Goal: Information Seeking & Learning: Learn about a topic

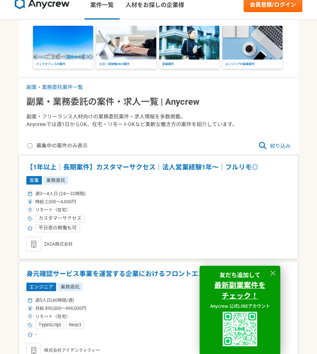
click at [91, 198] on div "時給 2,500〜4,000円" at bounding box center [158, 201] width 264 height 7
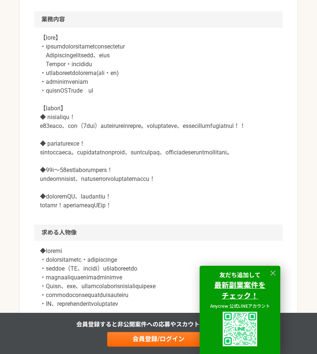
scroll to position [306, 0]
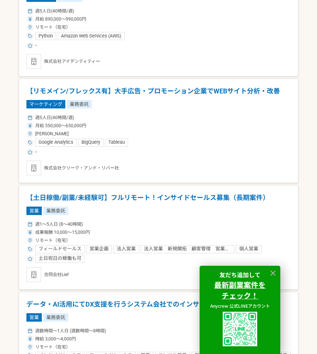
scroll to position [648, 0]
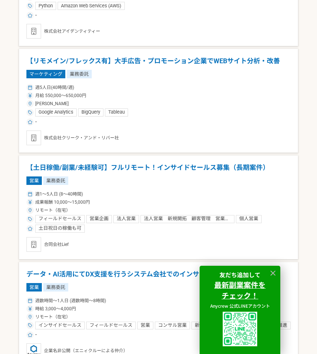
click at [155, 179] on div "営業 業務委託" at bounding box center [158, 180] width 264 height 8
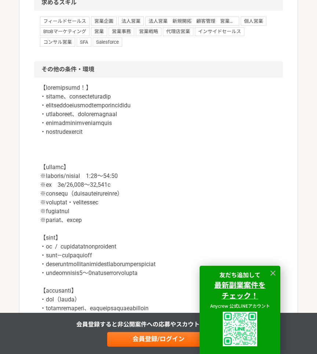
scroll to position [815, 0]
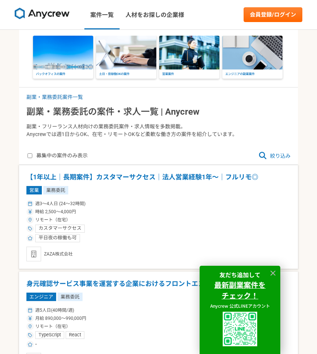
click at [269, 160] on div "募集中の案件のみ表示 絞り込み" at bounding box center [158, 156] width 279 height 18
click at [282, 156] on span "絞り込み" at bounding box center [275, 155] width 32 height 9
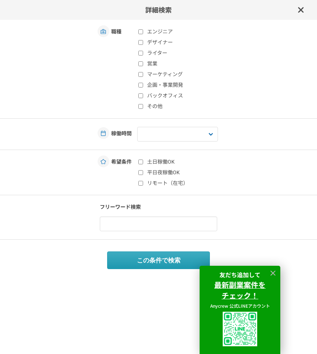
drag, startPoint x: 135, startPoint y: 187, endPoint x: 149, endPoint y: 181, distance: 15.1
click at [136, 187] on div "詳細検索 職種 エンジニア デザイナー ライター 営業 マーケティング 企画・事業開発 バックオフィス その他 稼働時間 週1人日（8時間）以下 週2人日（1…" at bounding box center [158, 177] width 317 height 354
click at [150, 181] on label "リモート（在宅）" at bounding box center [181, 183] width 87 height 8
click at [143, 181] on input "リモート（在宅）" at bounding box center [140, 183] width 5 height 5
checkbox input "true"
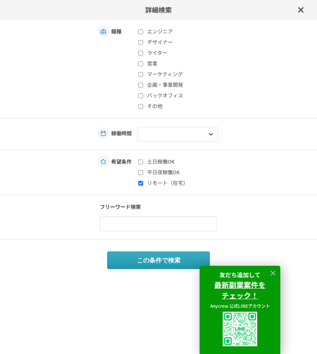
click at [142, 174] on input "平日夜稼働OK" at bounding box center [140, 172] width 5 height 5
checkbox input "true"
click at [142, 167] on div "土日稼働OK 平日夜稼働OK リモート（在宅）" at bounding box center [181, 172] width 88 height 29
click at [141, 165] on label "土日稼働OK" at bounding box center [181, 162] width 87 height 8
click at [141, 164] on input "土日稼働OK" at bounding box center [140, 161] width 5 height 5
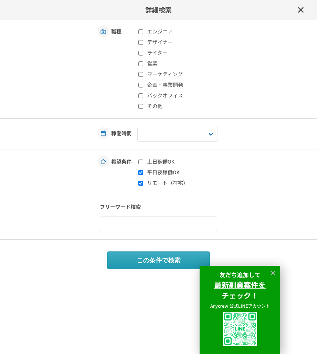
checkbox input "true"
click at [144, 41] on label "デザイナー" at bounding box center [181, 43] width 87 height 8
click at [143, 41] on input "デザイナー" at bounding box center [140, 42] width 5 height 5
checkbox input "true"
click at [157, 130] on select "週1人日（8時間）以下 週2人日（16時間）以下 週3人日（24時間）以下 週4人日（32時間）以下 週5人日（40時間）以下" at bounding box center [177, 134] width 81 height 15
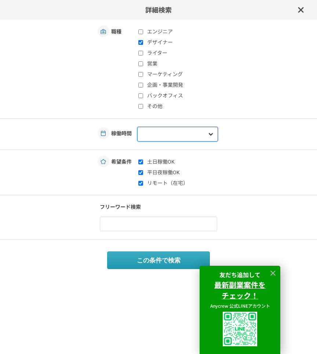
select select "2"
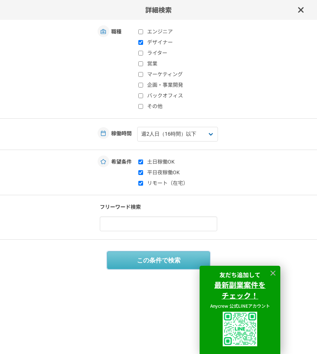
click at [160, 256] on button "この条件で検索" at bounding box center [158, 260] width 103 height 18
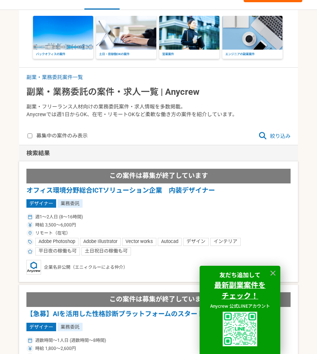
scroll to position [16, 0]
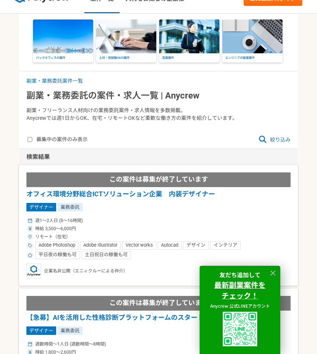
click at [277, 137] on span "絞り込み" at bounding box center [275, 139] width 32 height 9
select select "2"
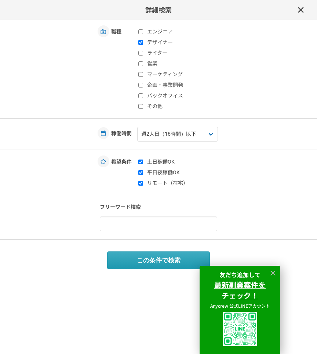
scroll to position [0, 0]
click at [156, 66] on label "営業" at bounding box center [181, 64] width 87 height 8
click at [143, 66] on input "営業" at bounding box center [140, 63] width 5 height 5
checkbox input "true"
click at [156, 46] on div "エンジニア デザイナー ライター 営業 マーケティング 企画・事業開発 バックオフィス その他" at bounding box center [181, 69] width 88 height 82
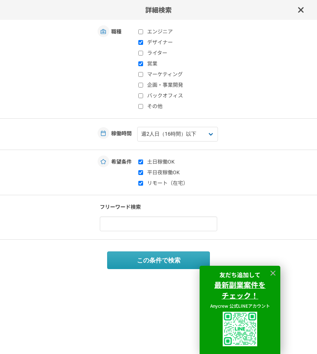
click at [156, 46] on label "デザイナー" at bounding box center [181, 43] width 87 height 8
click at [143, 45] on input "デザイナー" at bounding box center [140, 42] width 5 height 5
checkbox input "false"
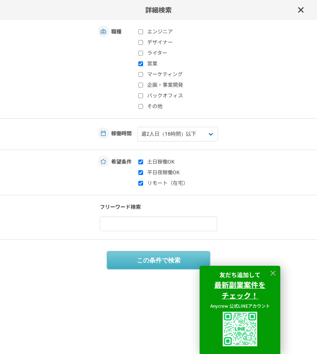
click at [164, 260] on button "この条件で検索" at bounding box center [158, 260] width 103 height 18
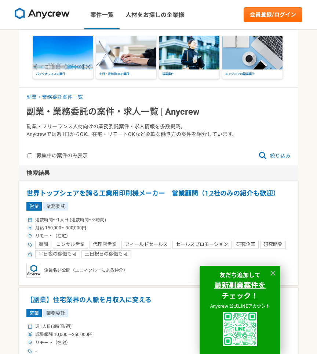
click at [137, 197] on h1 "世界トップシェアを誇る工業用印刷機メーカー　営業顧問（1,2社のみの紹介も歓迎）" at bounding box center [158, 193] width 264 height 10
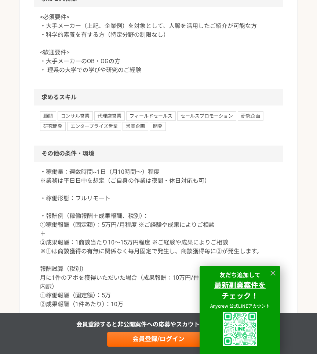
scroll to position [823, 0]
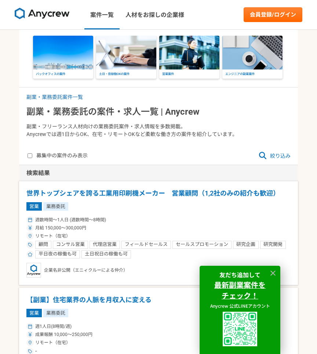
click at [260, 153] on icon at bounding box center [263, 156] width 8 height 8
select select "2"
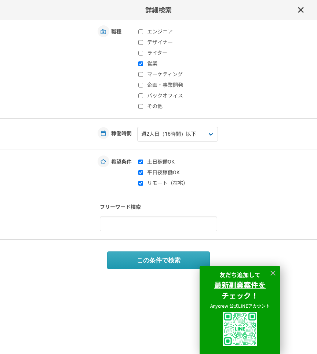
click at [148, 65] on label "営業" at bounding box center [181, 64] width 87 height 8
click at [143, 65] on input "営業" at bounding box center [140, 63] width 5 height 5
checkbox input "false"
click at [145, 106] on label "その他" at bounding box center [181, 106] width 87 height 8
click at [143, 106] on input "その他" at bounding box center [140, 106] width 5 height 5
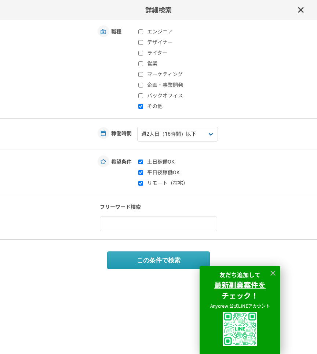
checkbox input "true"
click at [133, 260] on button "この条件で検索" at bounding box center [158, 260] width 103 height 18
